Goal: Transaction & Acquisition: Purchase product/service

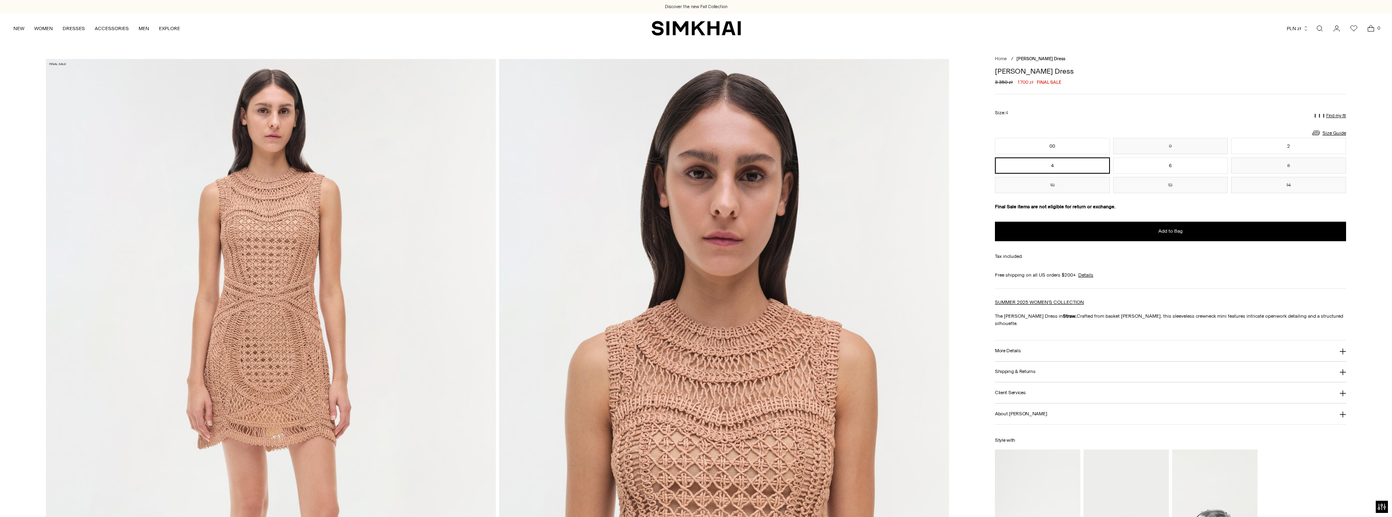
click at [700, 20] on div "NEW WOMEN New Arrivals Shop All Fall 2025 Best Sellers Exclusives Signature Sal…" at bounding box center [696, 28] width 1366 height 29
click at [706, 23] on img "SIMKHAI" at bounding box center [696, 28] width 89 height 16
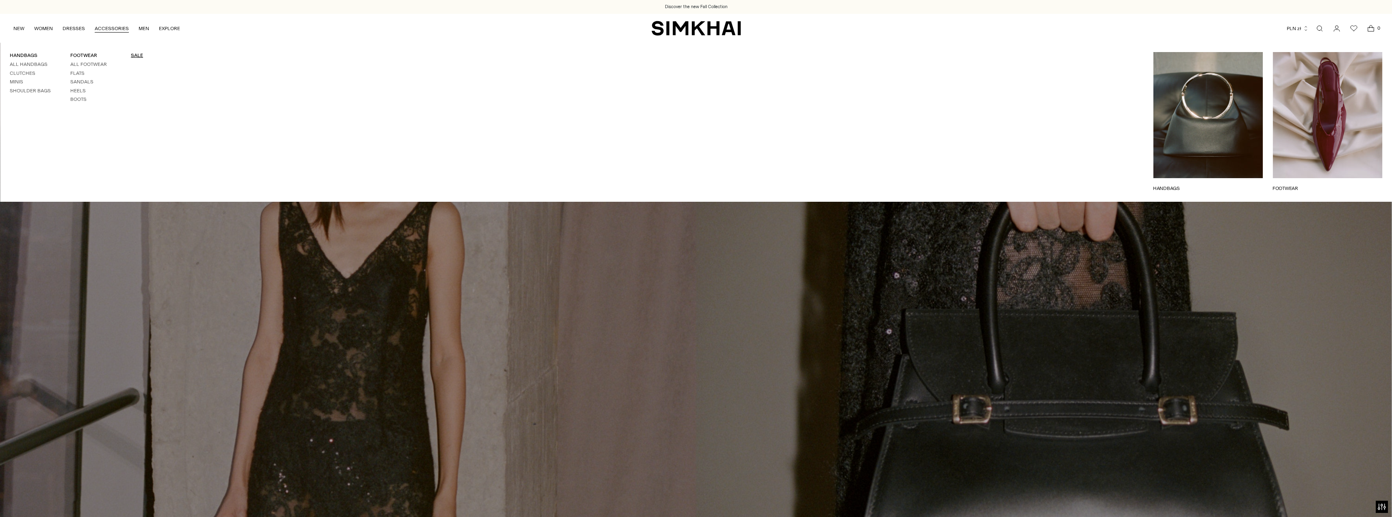
click at [131, 56] on link "SALE" at bounding box center [137, 55] width 12 height 6
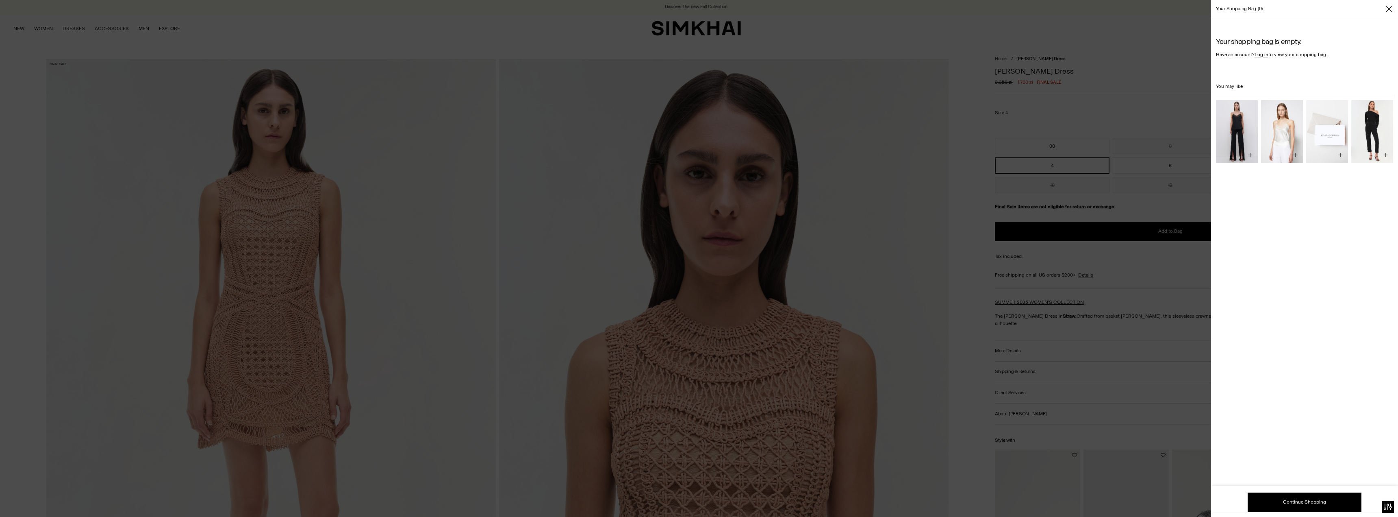
click at [1139, 70] on div at bounding box center [699, 258] width 1398 height 517
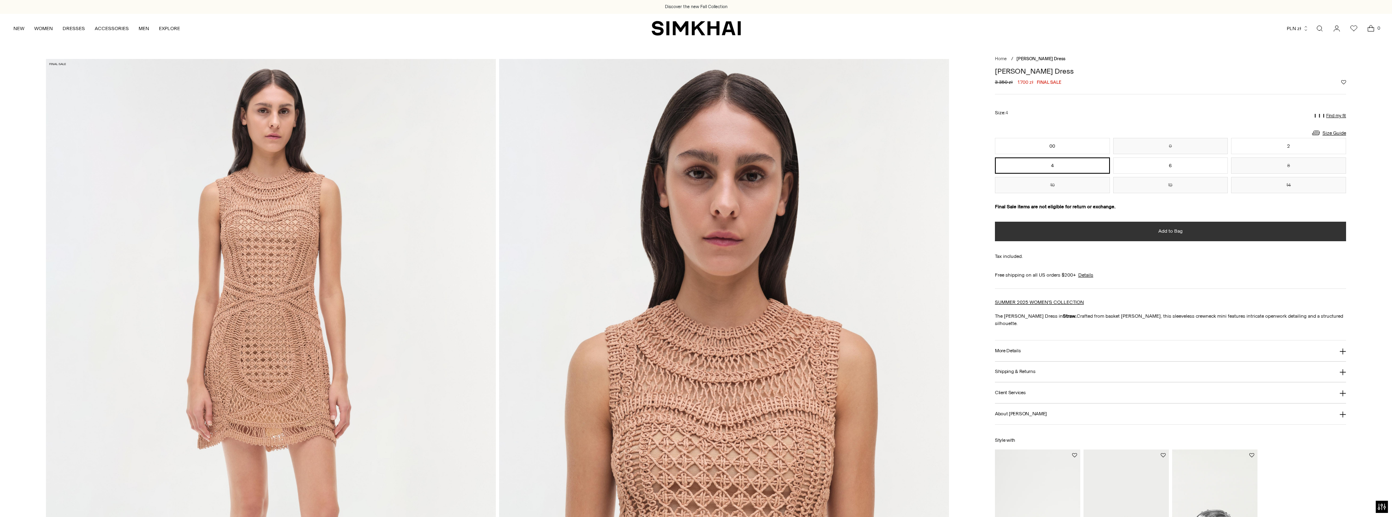
click at [1167, 232] on span "Add to Bag" at bounding box center [1170, 231] width 24 height 7
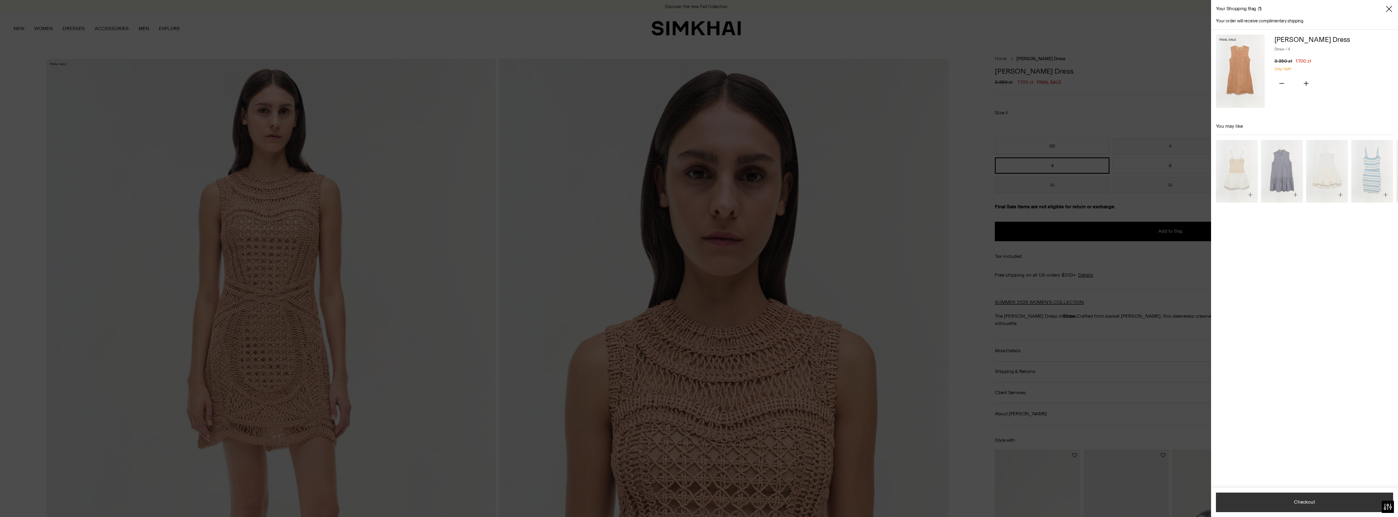
click at [1302, 505] on button "Checkout" at bounding box center [1304, 502] width 177 height 20
